Goal: Task Accomplishment & Management: Use online tool/utility

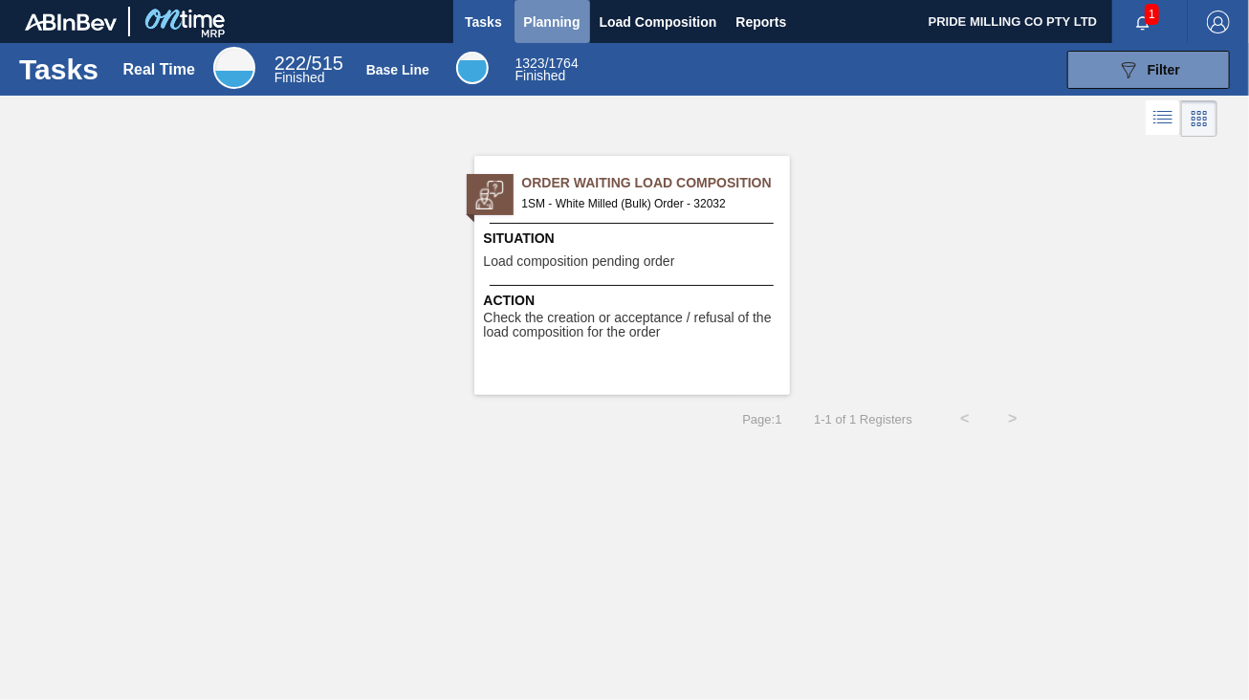
click at [558, 24] on span "Planning" at bounding box center [552, 22] width 56 height 23
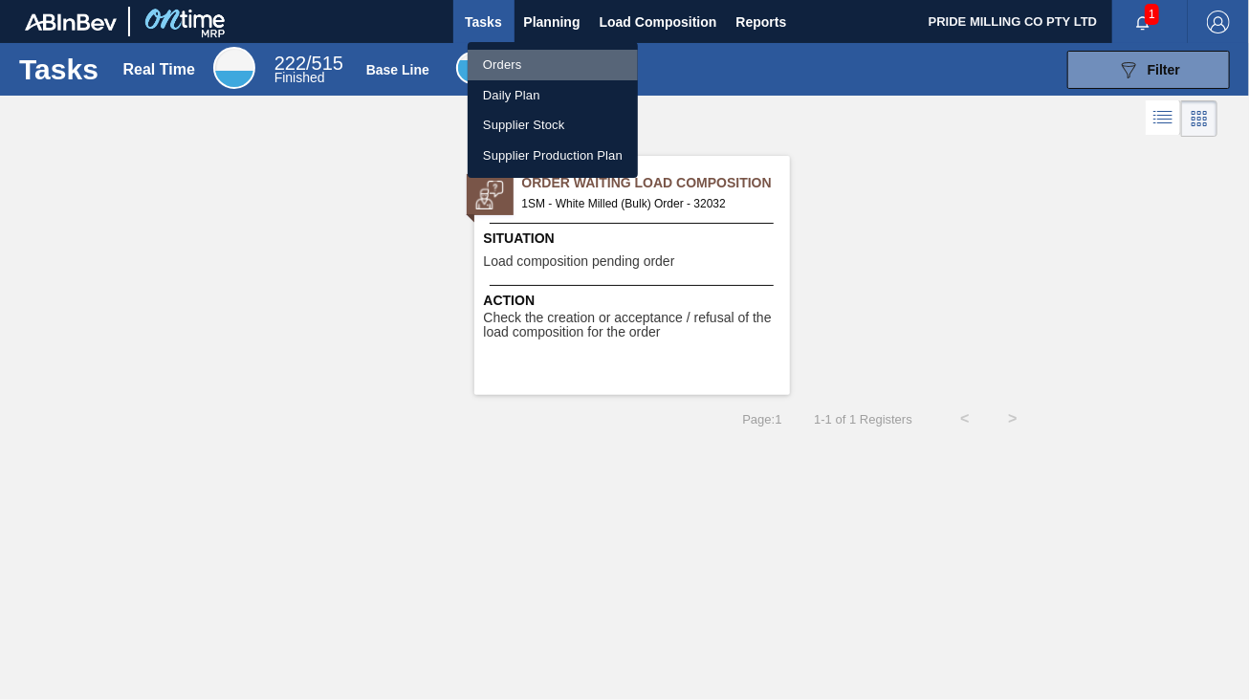
click at [539, 58] on li "Orders" at bounding box center [553, 65] width 170 height 31
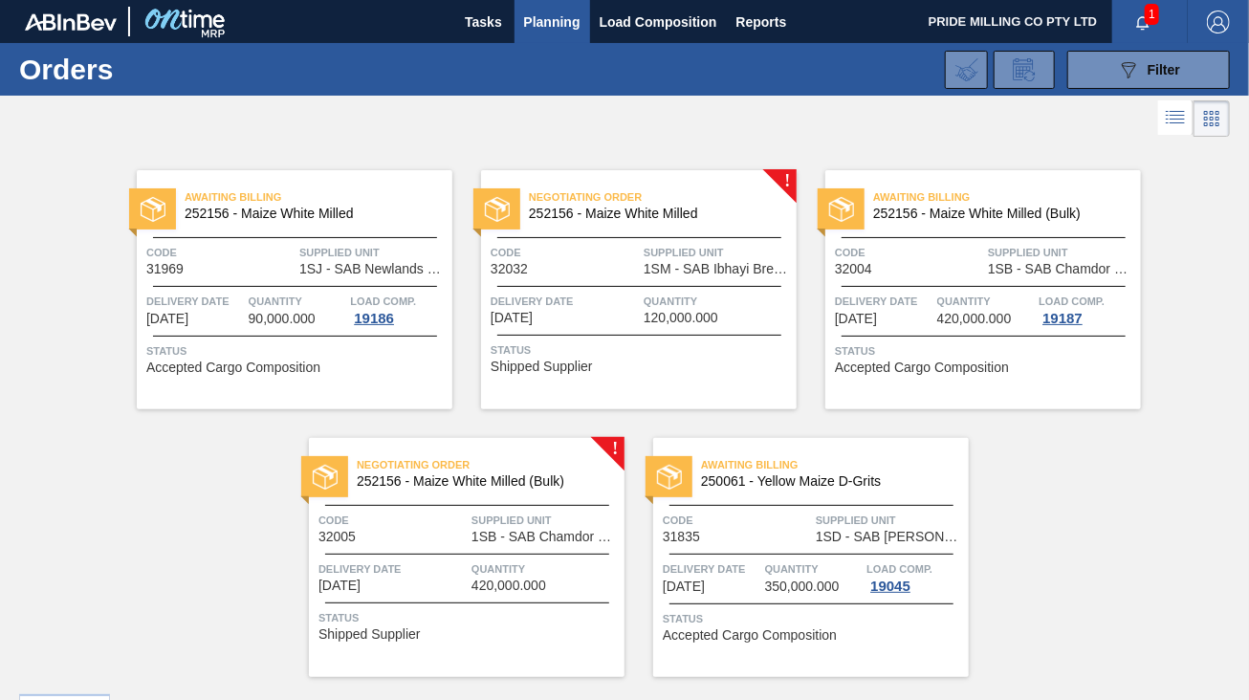
click at [646, 286] on div at bounding box center [639, 286] width 284 height 1
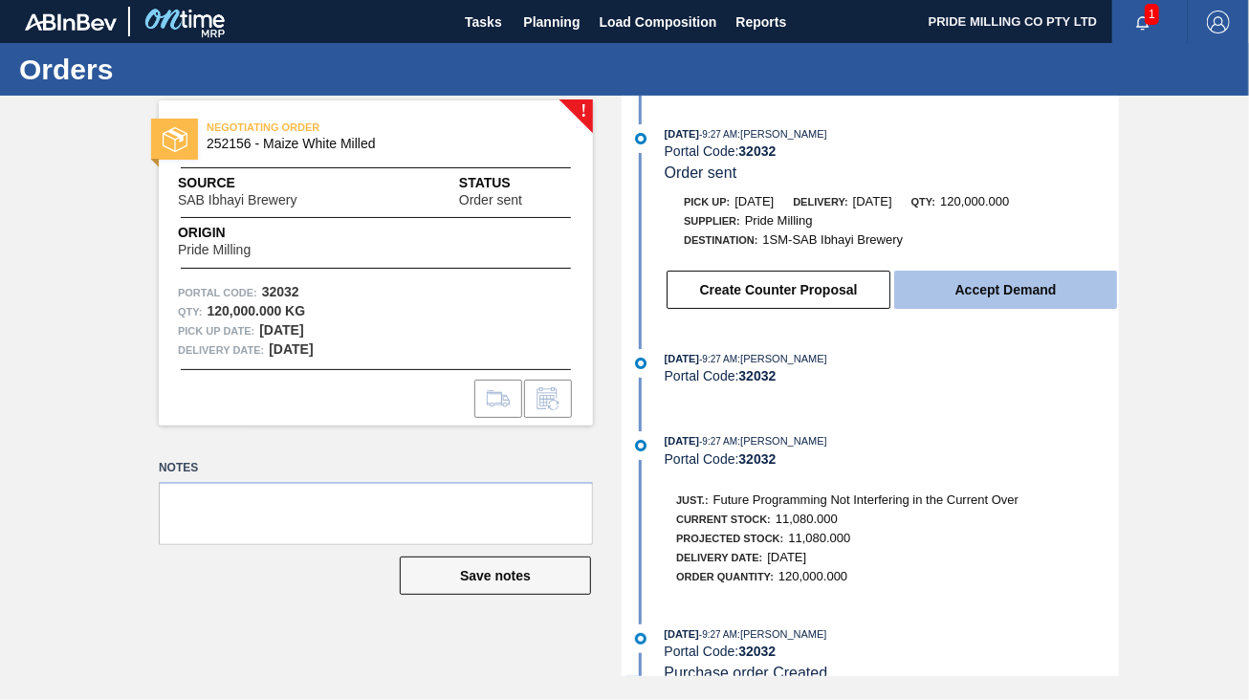
click at [974, 301] on button "Accept Demand" at bounding box center [1005, 290] width 223 height 38
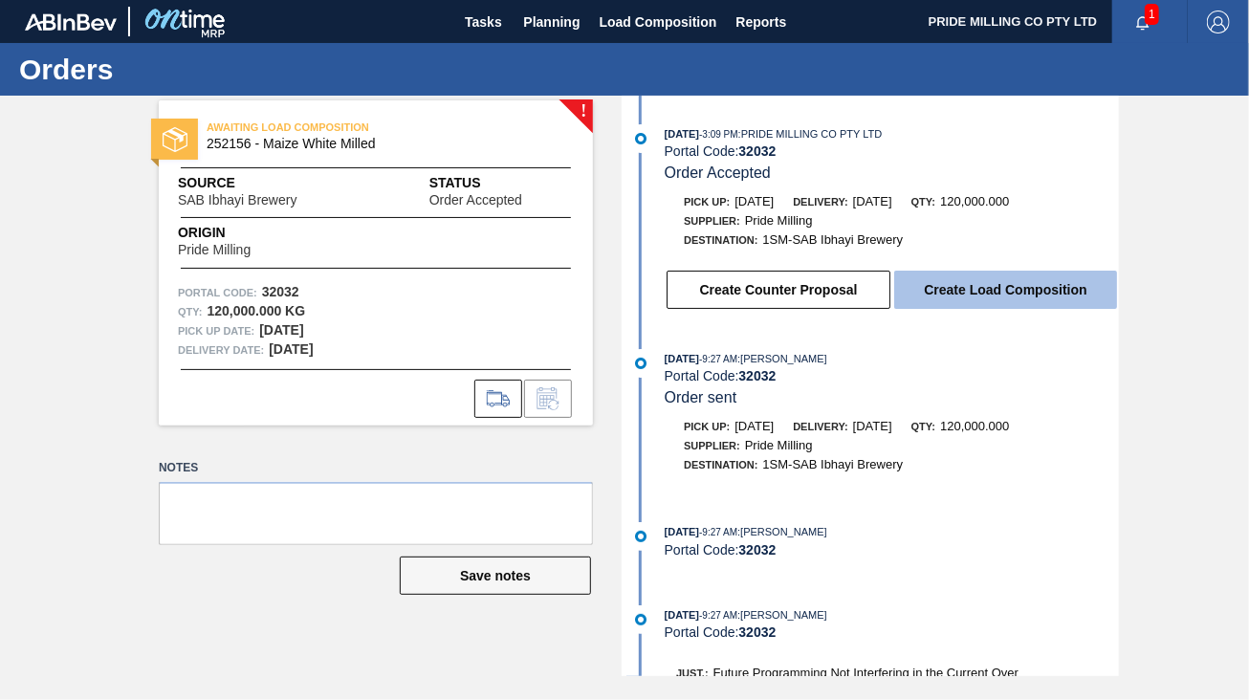
click at [988, 293] on button "Create Load Composition" at bounding box center [1005, 290] width 223 height 38
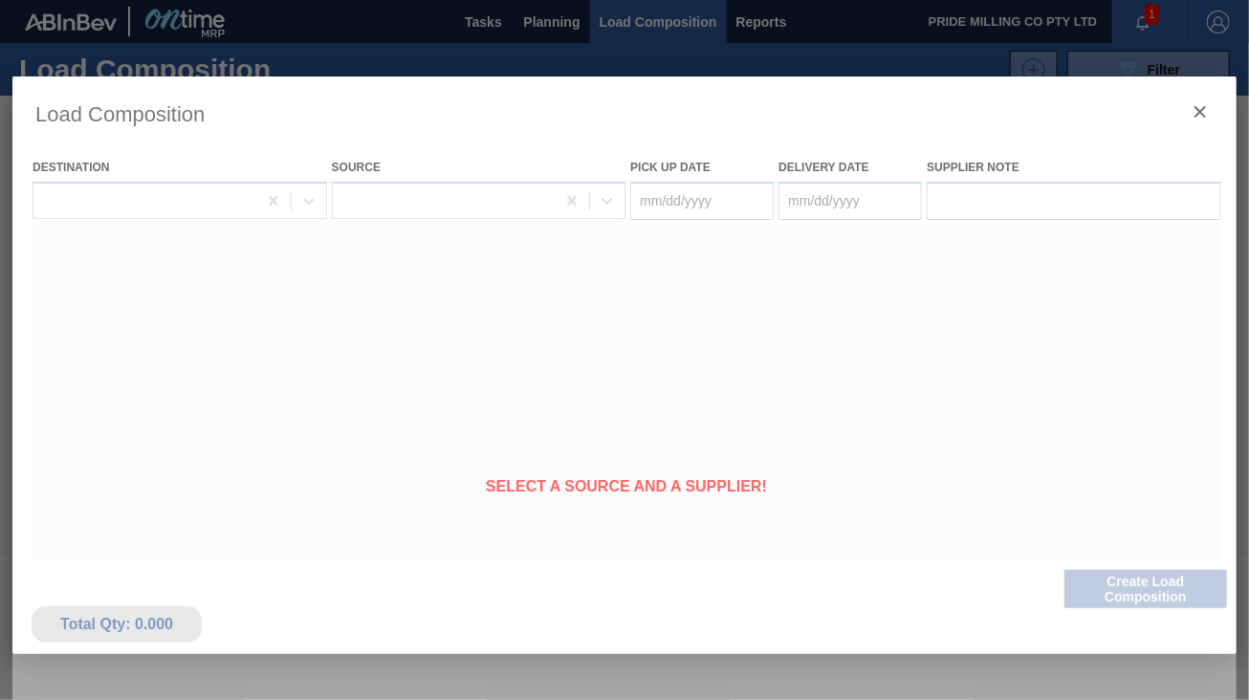
type Date "[DATE]"
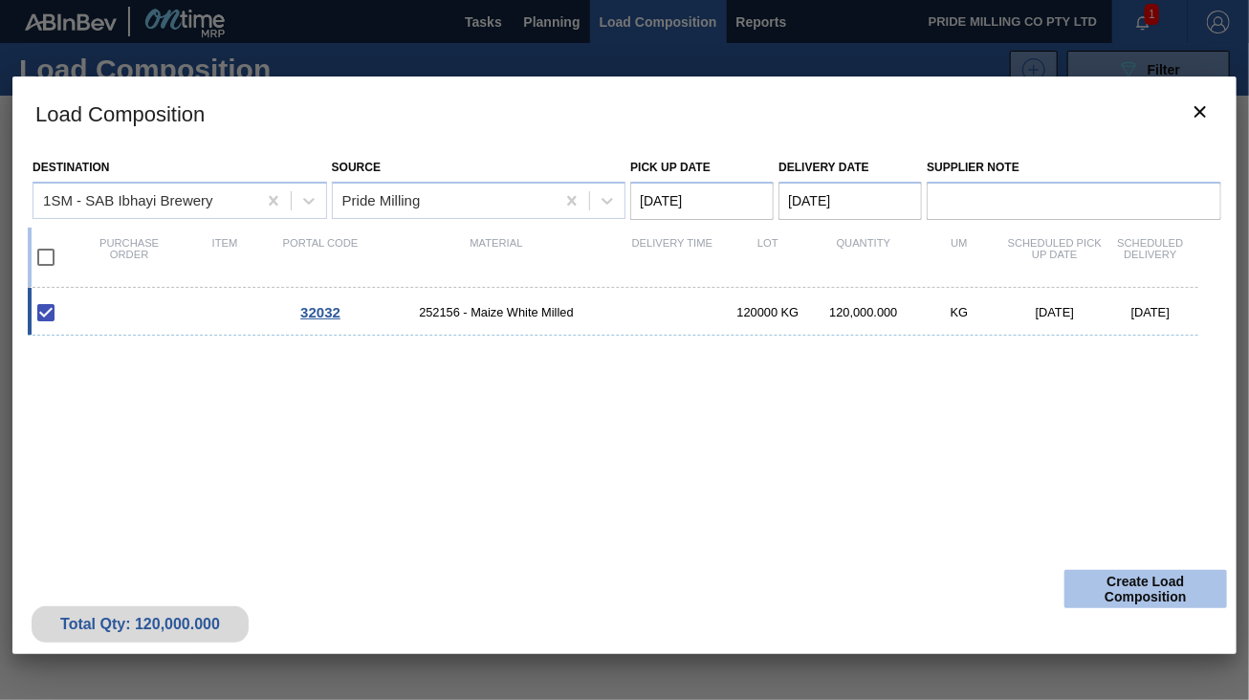
click at [1133, 585] on button "Create Load Composition" at bounding box center [1146, 589] width 163 height 38
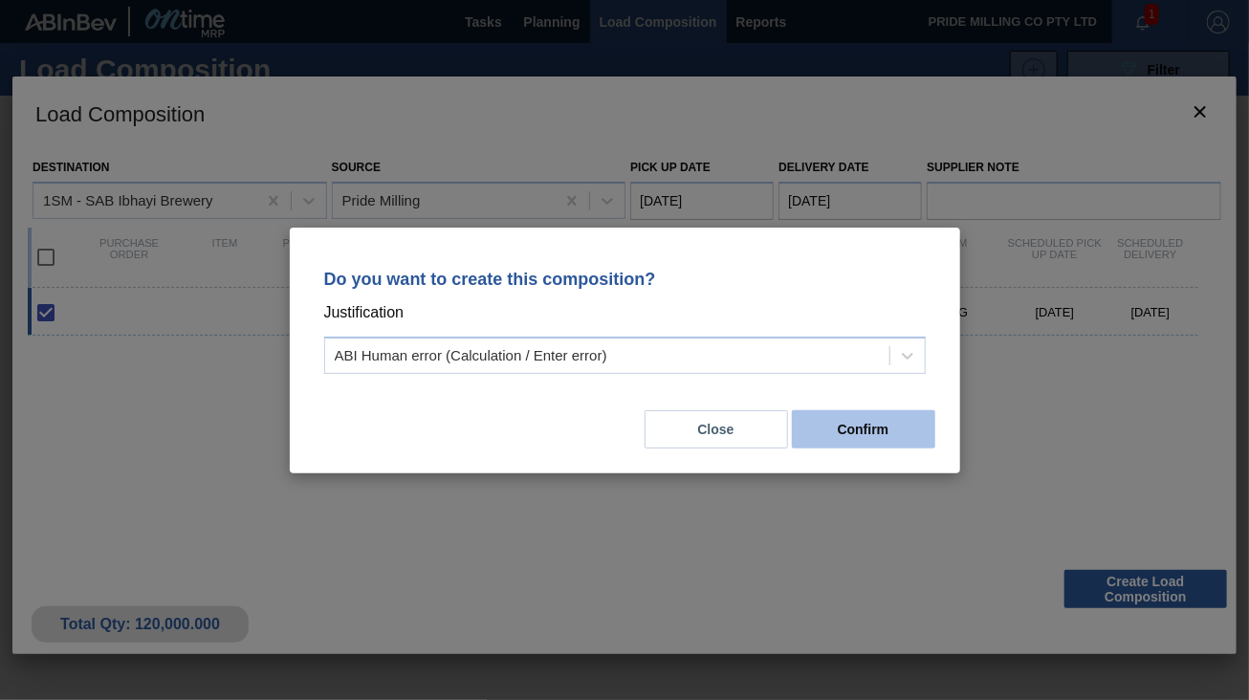
click at [876, 431] on button "Confirm" at bounding box center [863, 429] width 143 height 38
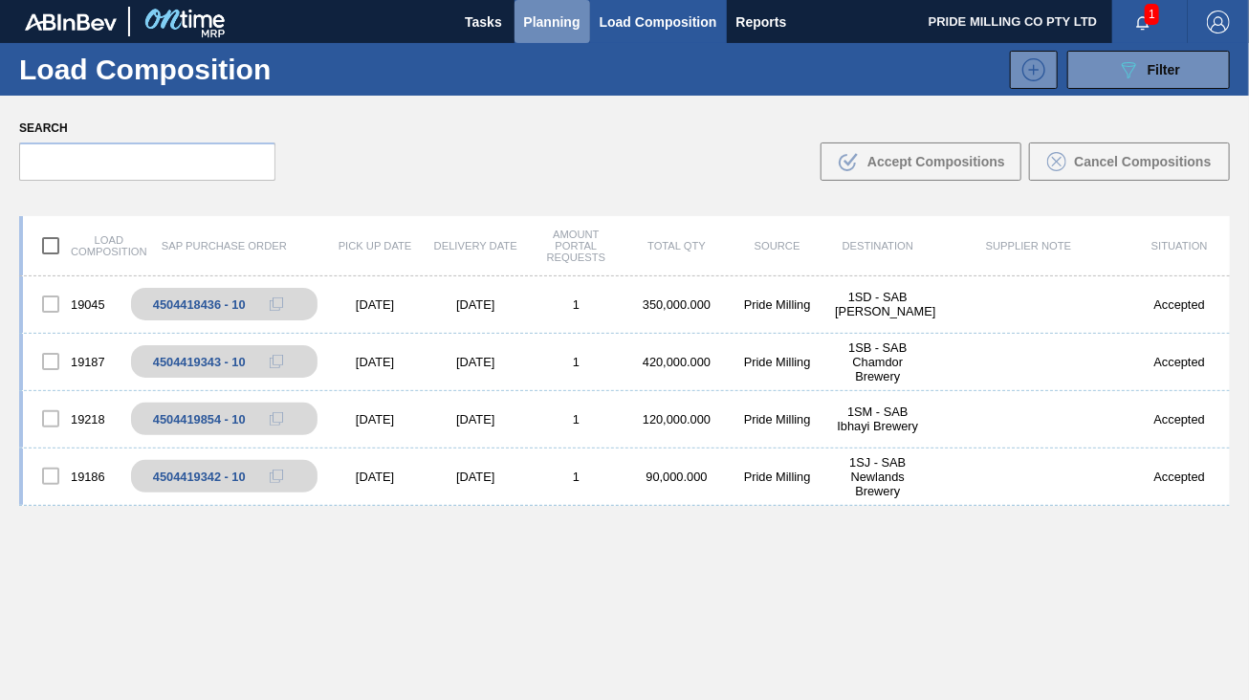
click at [541, 21] on span "Planning" at bounding box center [552, 22] width 56 height 23
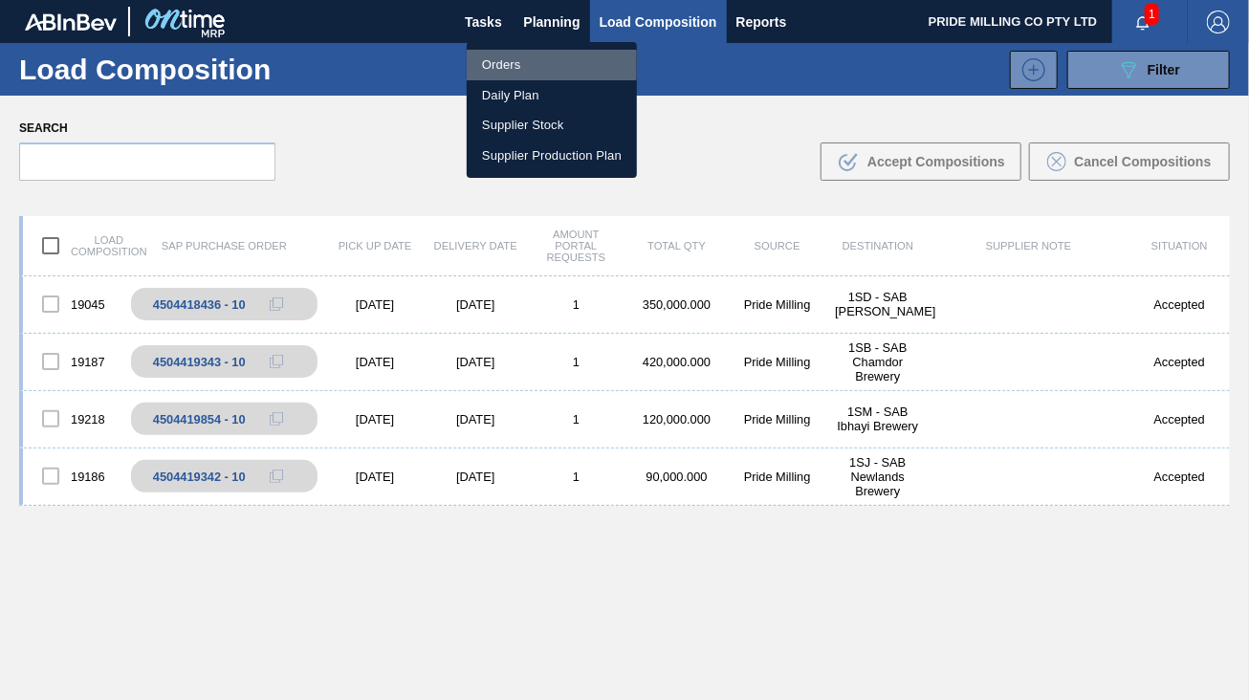
click at [526, 64] on li "Orders" at bounding box center [552, 65] width 170 height 31
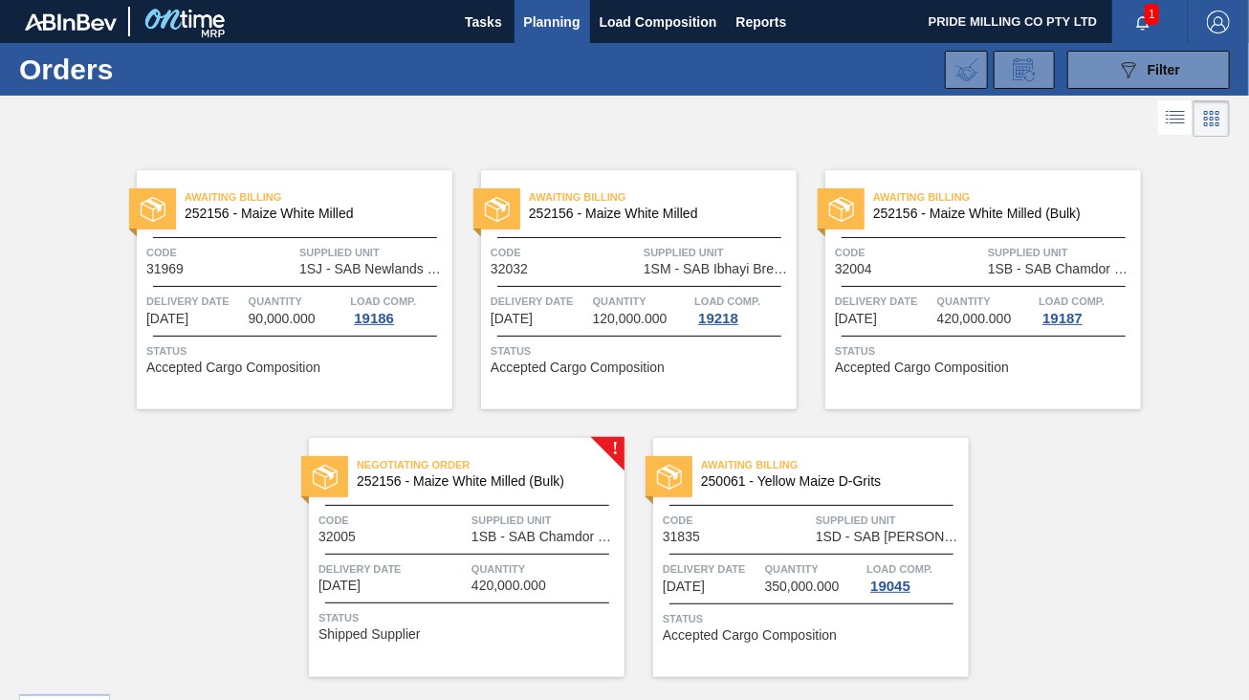
click at [620, 308] on span "Quantity" at bounding box center [642, 301] width 98 height 19
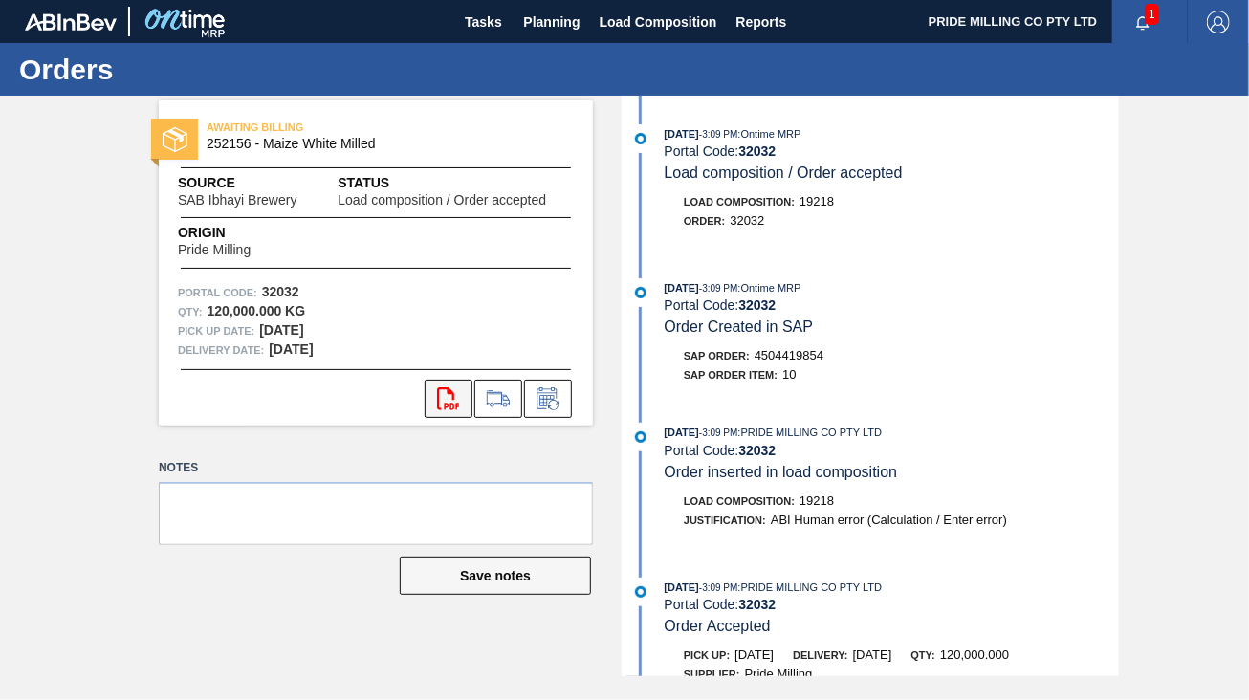
click at [444, 400] on icon "svg{fill:#ff0000}" at bounding box center [448, 398] width 23 height 23
